Goal: Task Accomplishment & Management: Use online tool/utility

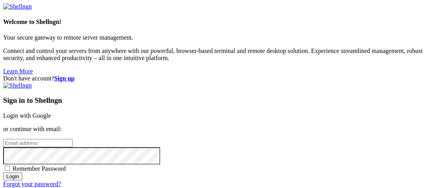
type input "root"
click at [51, 112] on link "Login with Google" at bounding box center [27, 115] width 48 height 7
